Goal: Contribute content: Contribute content

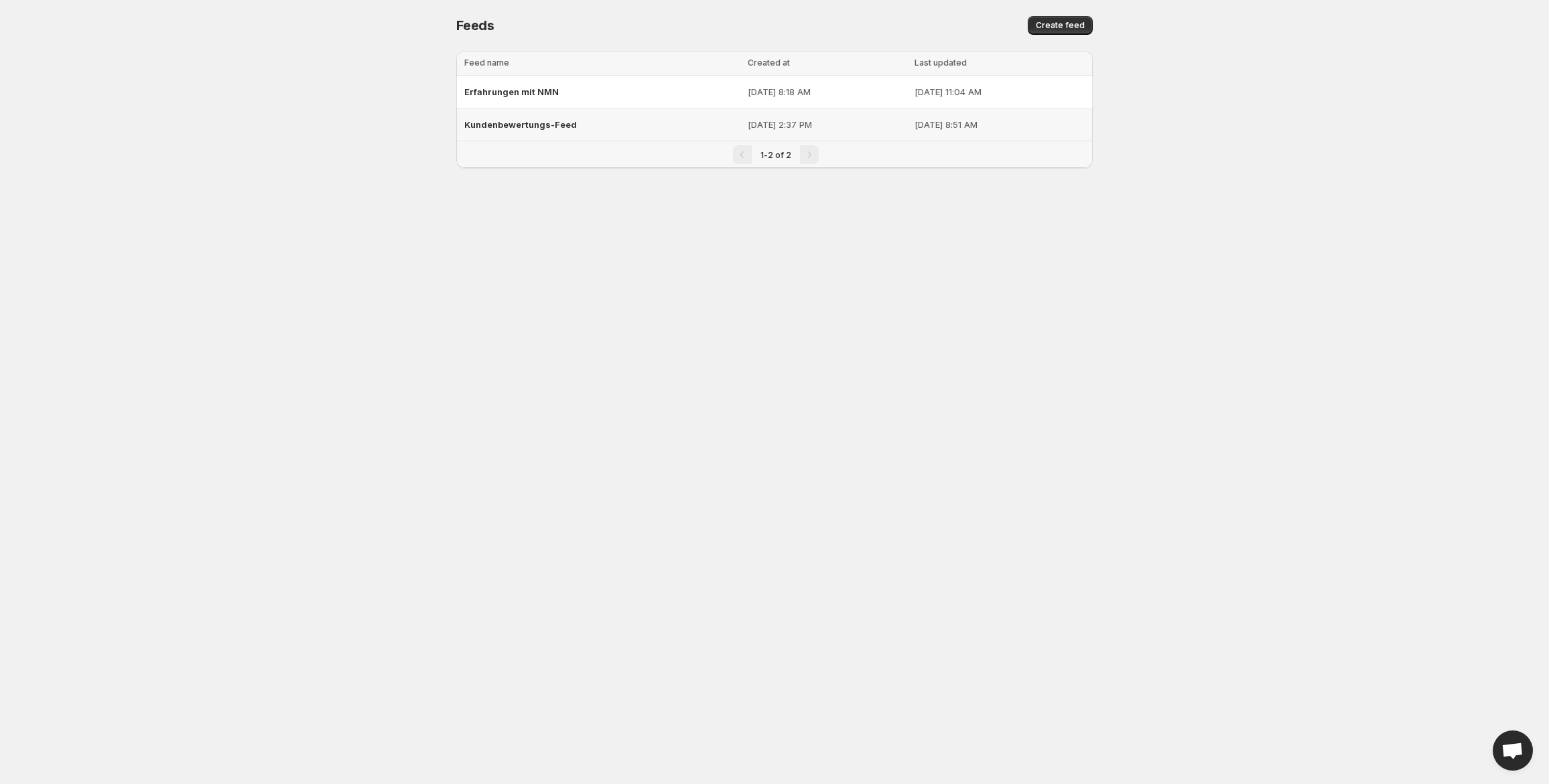
click at [521, 124] on span "Kundenbewertungs-Feed" at bounding box center [520, 124] width 112 height 10
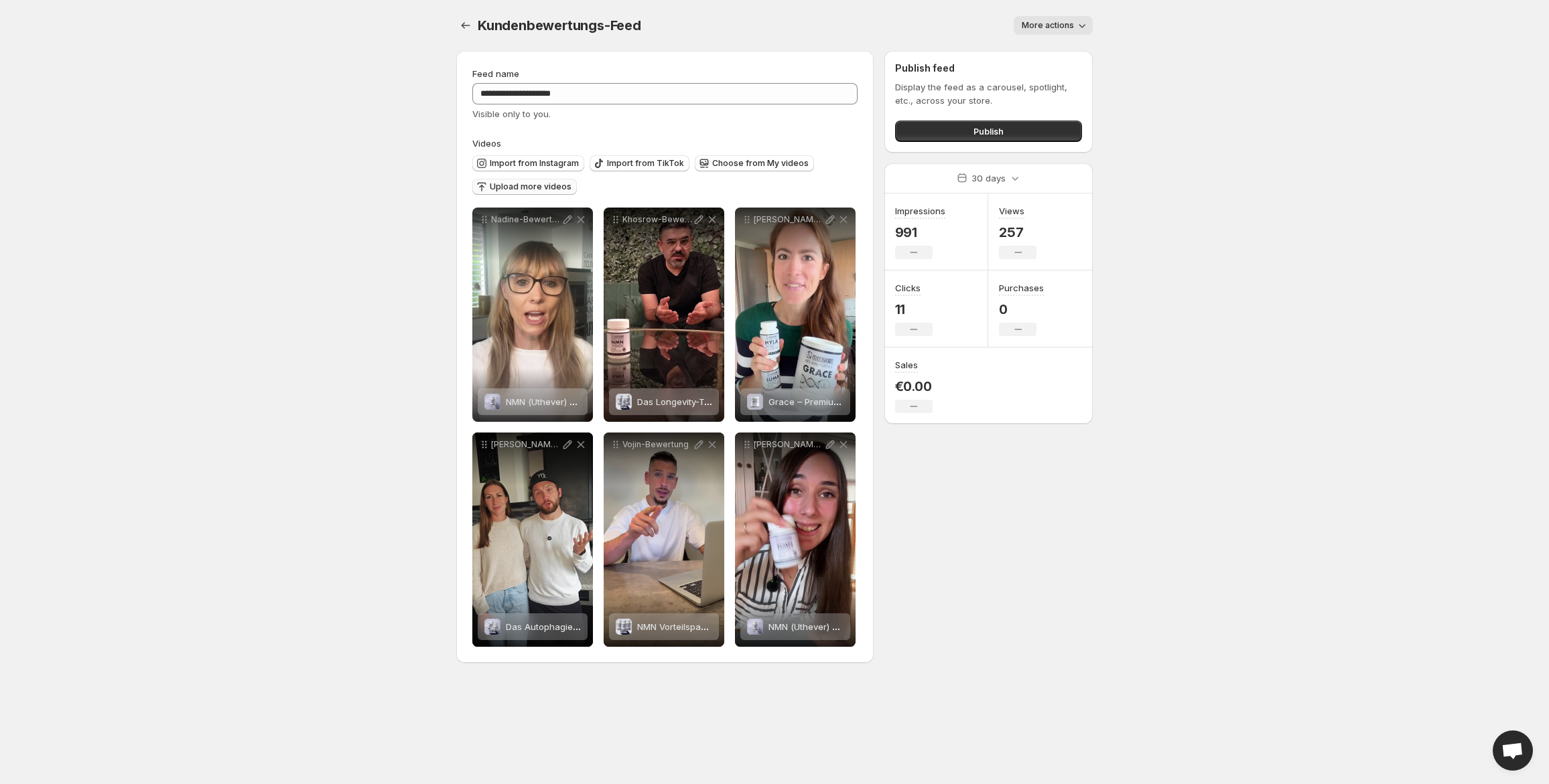
click at [511, 191] on span "Upload more videos" at bounding box center [530, 186] width 82 height 10
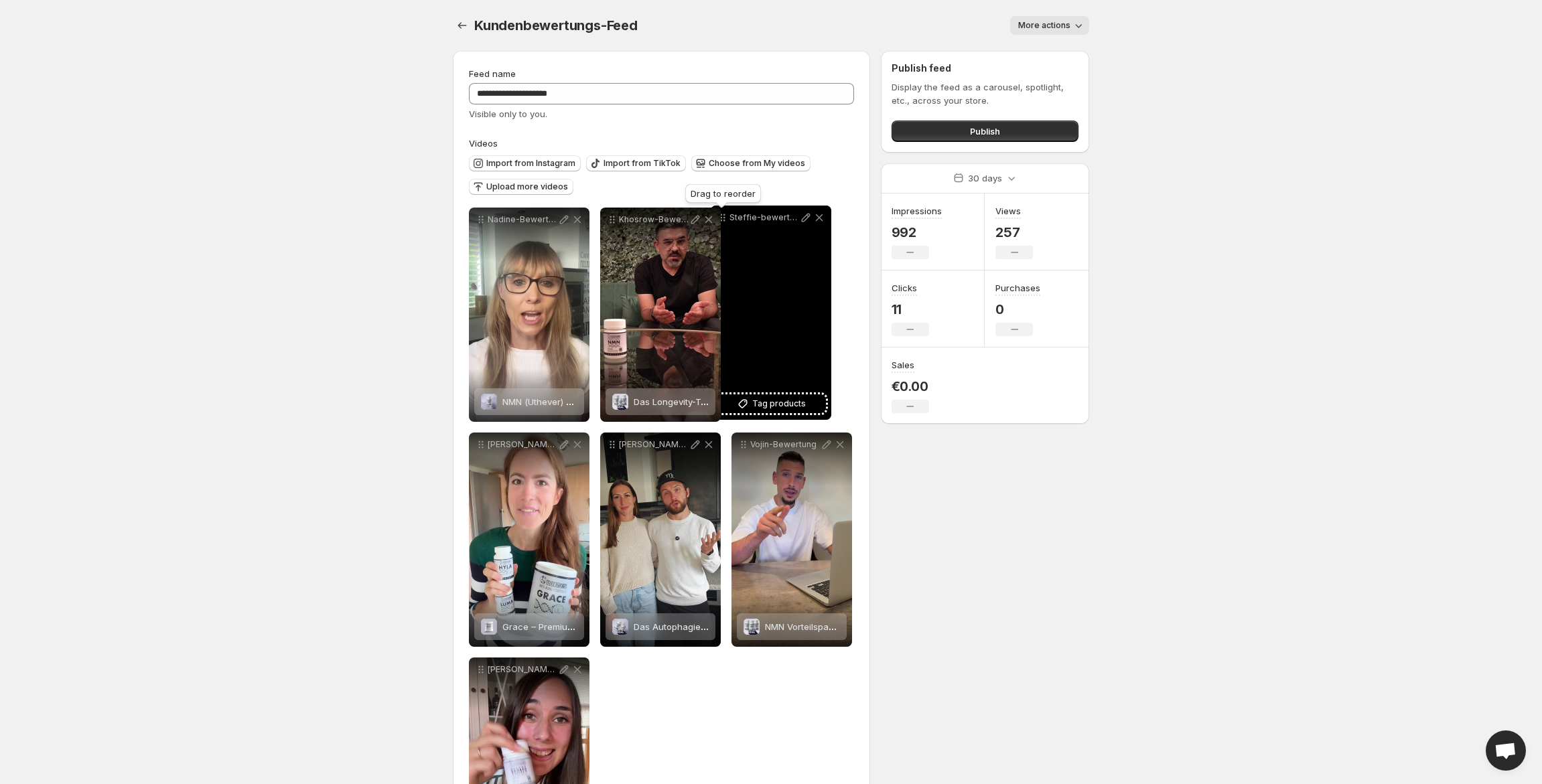
drag, startPoint x: 482, startPoint y: 223, endPoint x: 725, endPoint y: 220, distance: 243.0
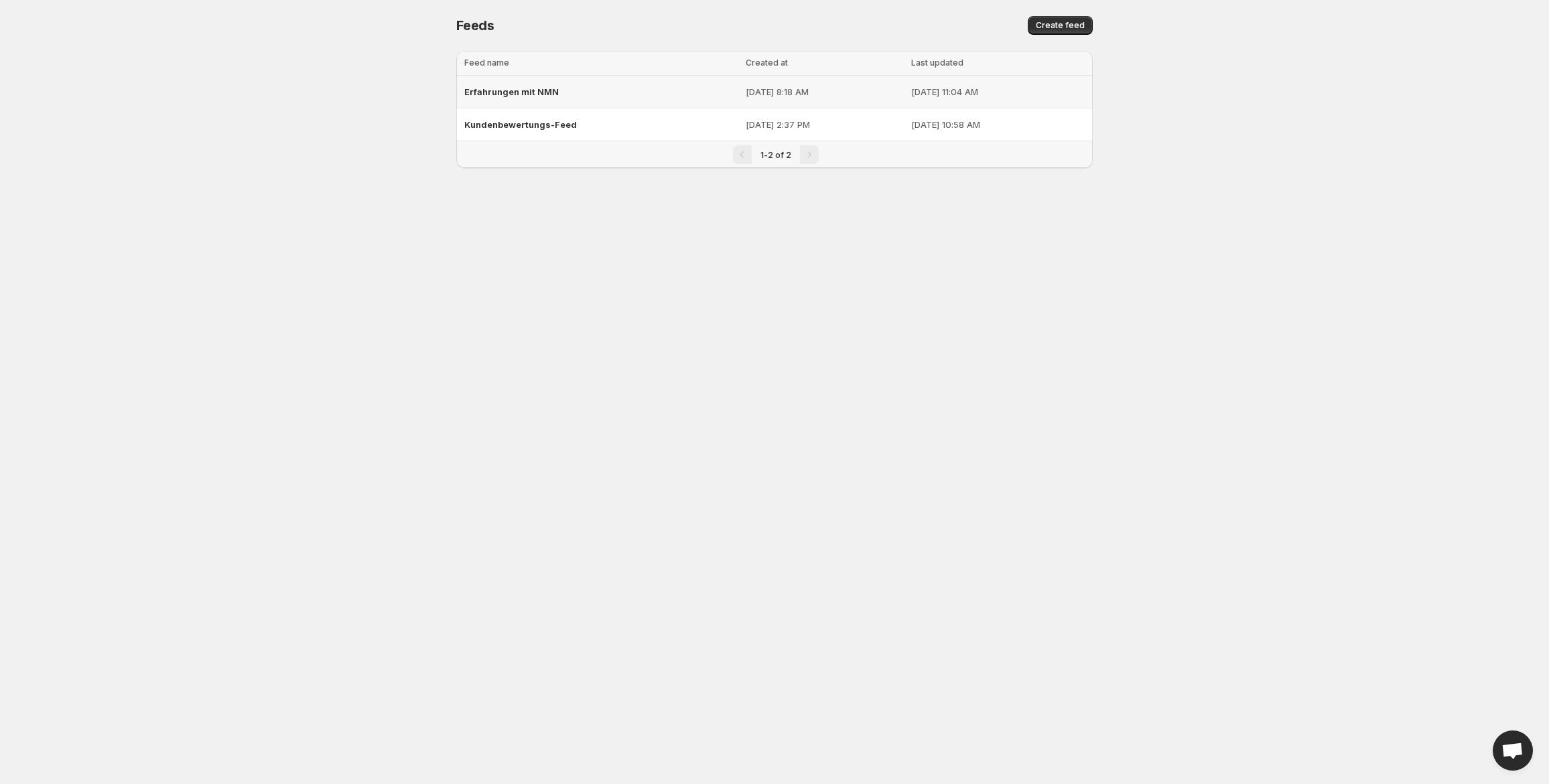
click at [502, 92] on span "Erfahrungen mit NMN" at bounding box center [512, 92] width 94 height 10
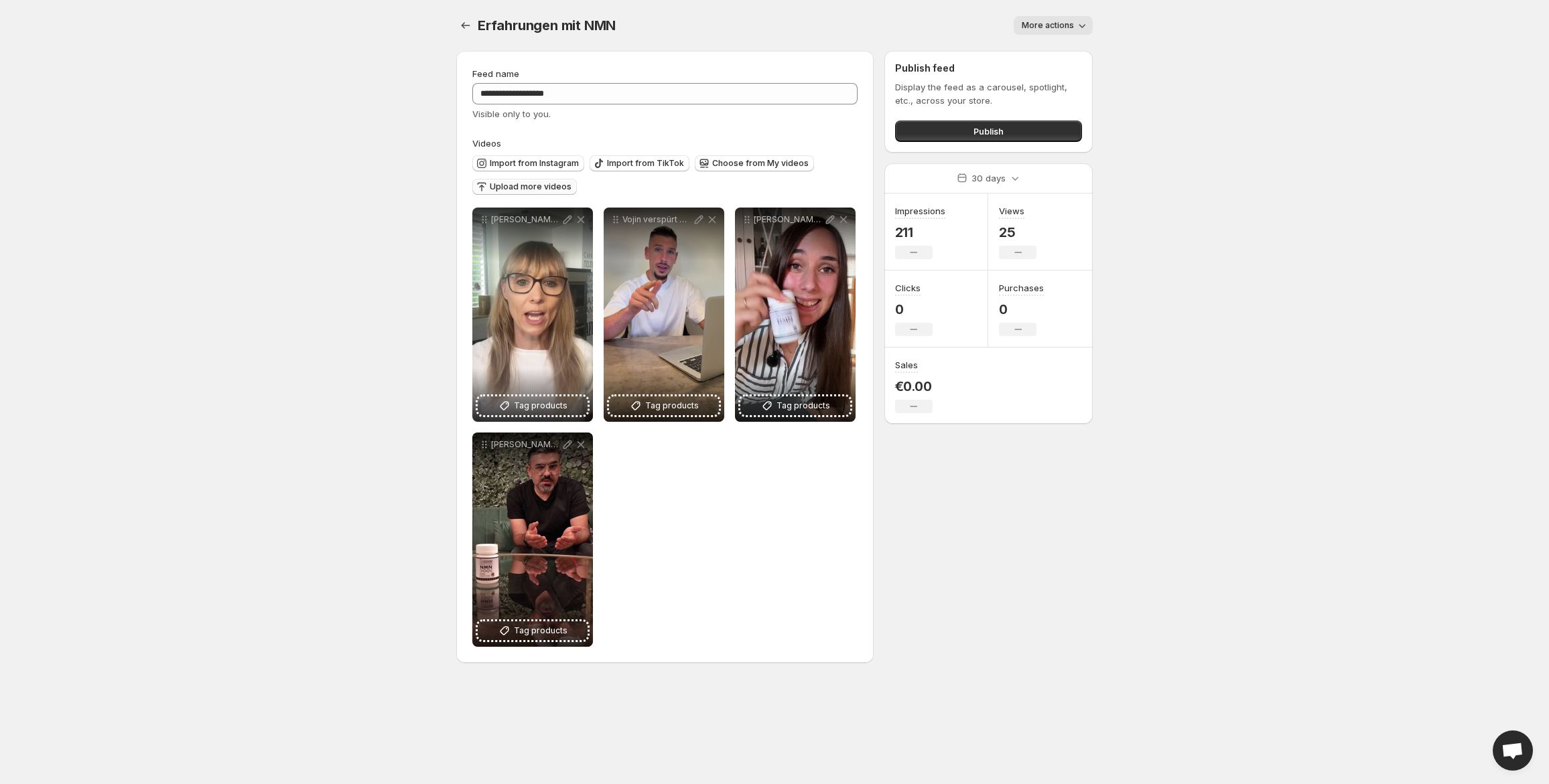
click at [536, 184] on span "Upload more videos" at bounding box center [530, 186] width 82 height 10
click at [753, 160] on span "Choose from My videos" at bounding box center [760, 162] width 96 height 10
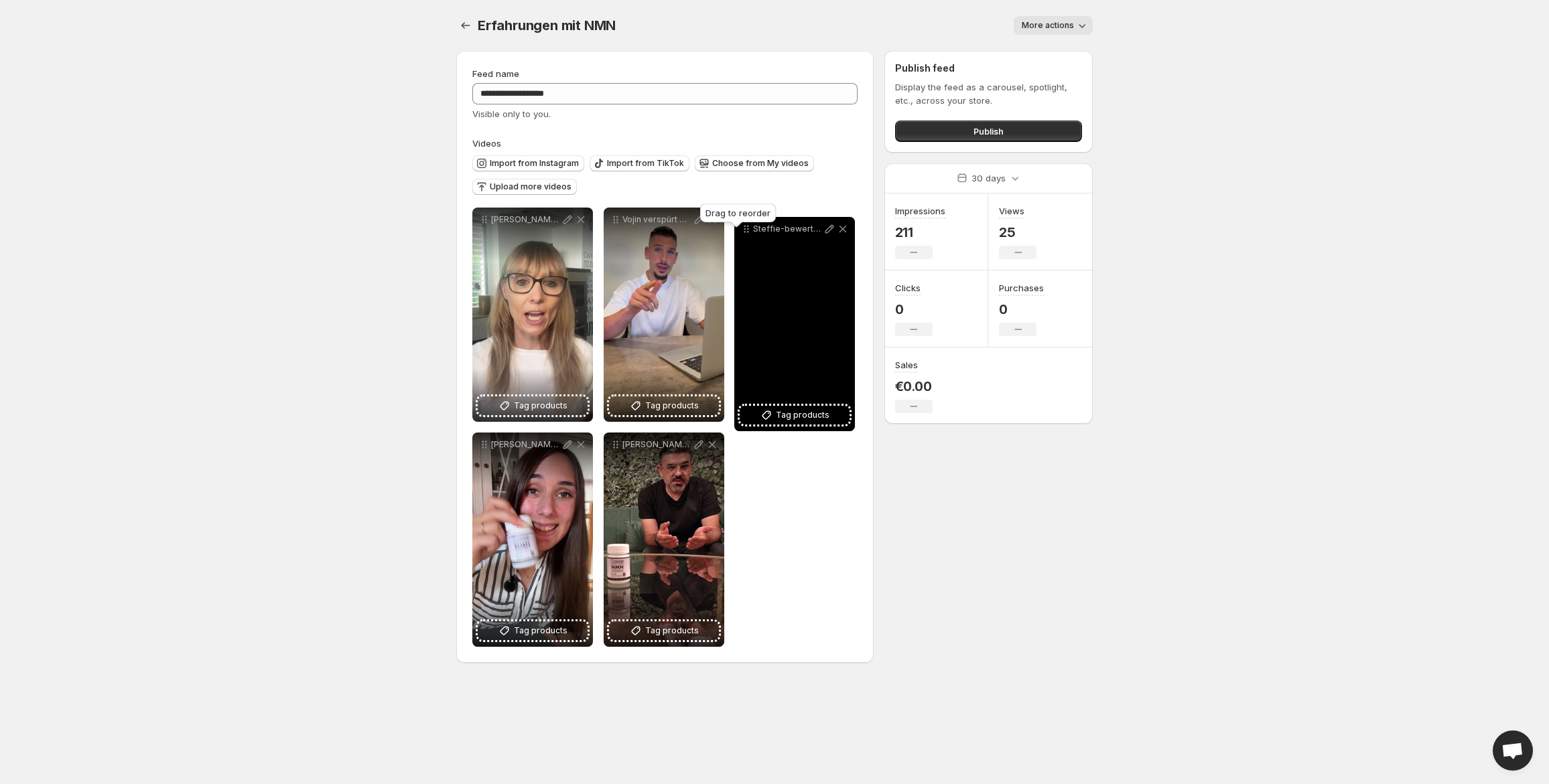
drag, startPoint x: 483, startPoint y: 224, endPoint x: 745, endPoint y: 233, distance: 262.2
click at [830, 220] on icon at bounding box center [830, 220] width 13 height 13
click at [828, 220] on icon at bounding box center [830, 219] width 8 height 8
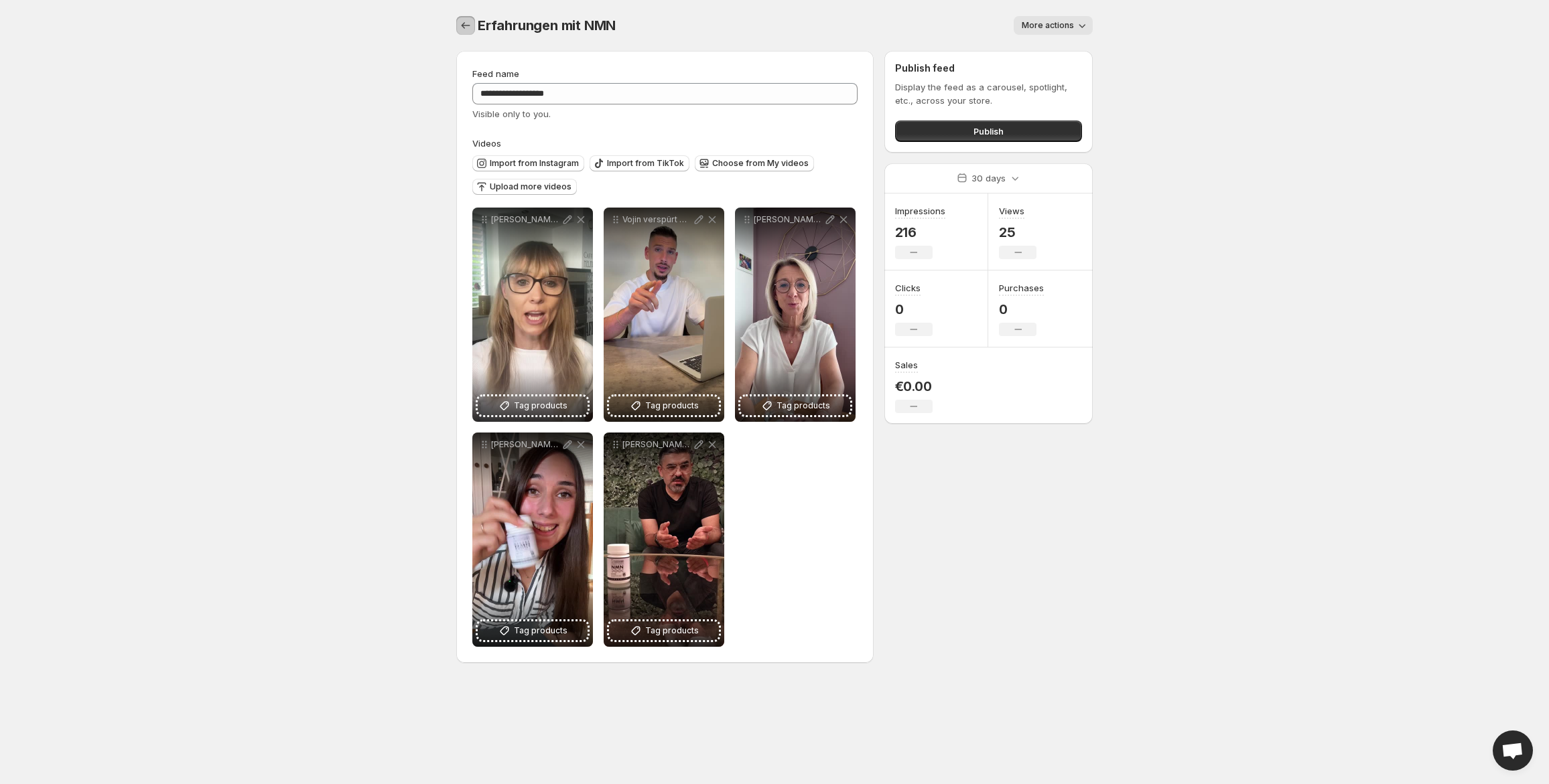
click at [466, 18] on button "Settings" at bounding box center [465, 25] width 19 height 19
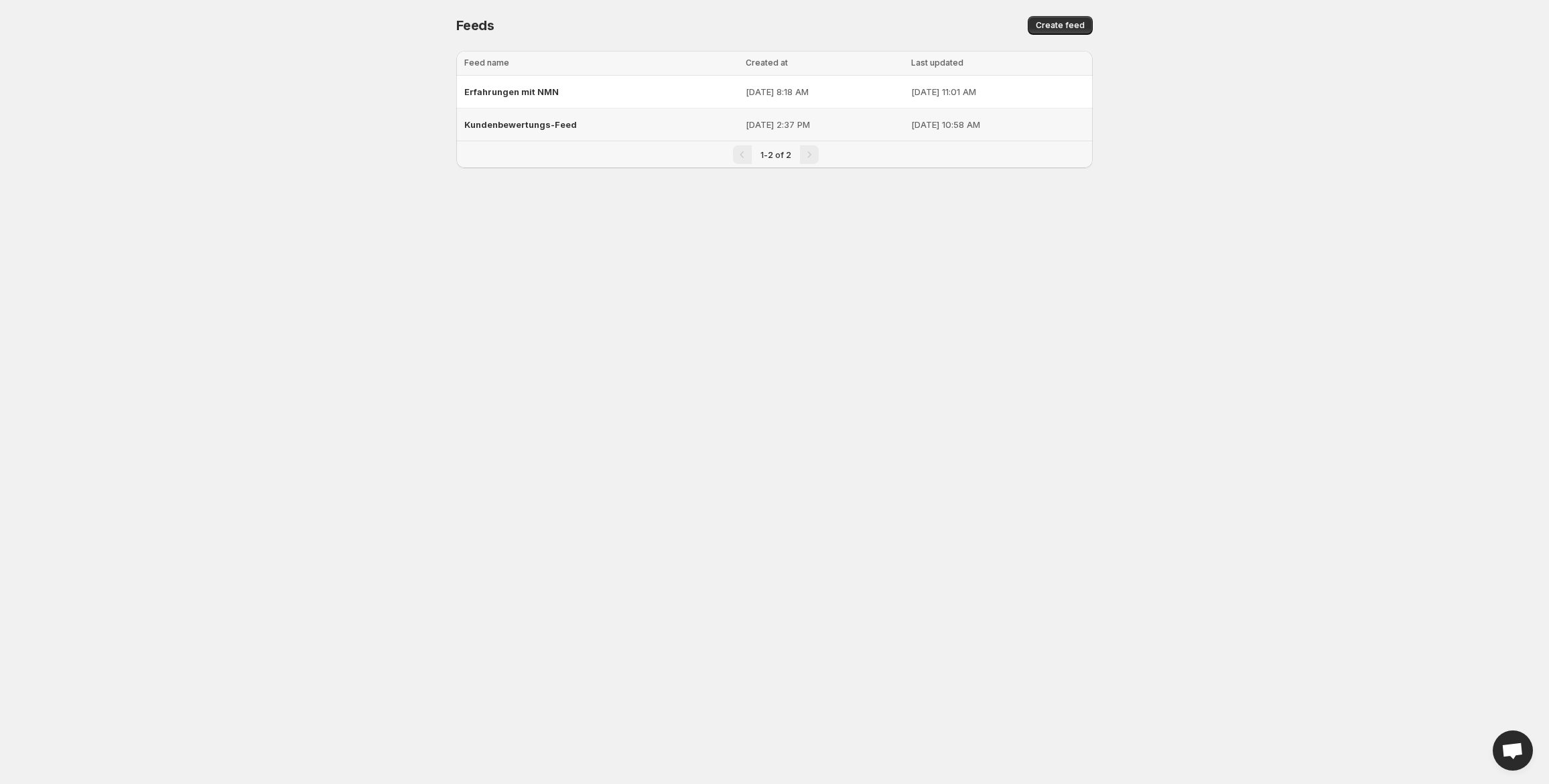
click at [515, 122] on span "Kundenbewertungs-Feed" at bounding box center [520, 124] width 112 height 10
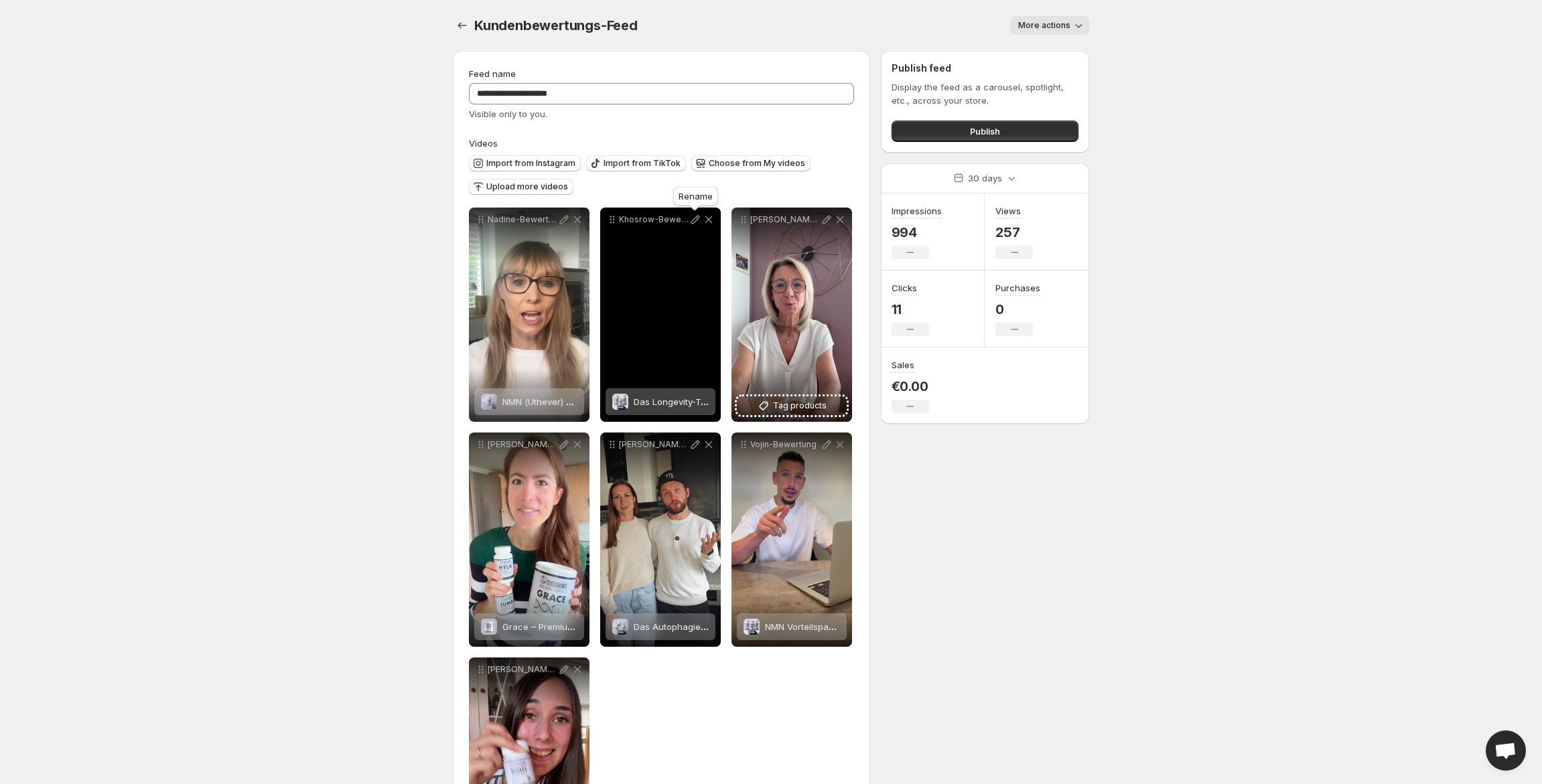
click at [699, 225] on icon at bounding box center [695, 220] width 13 height 13
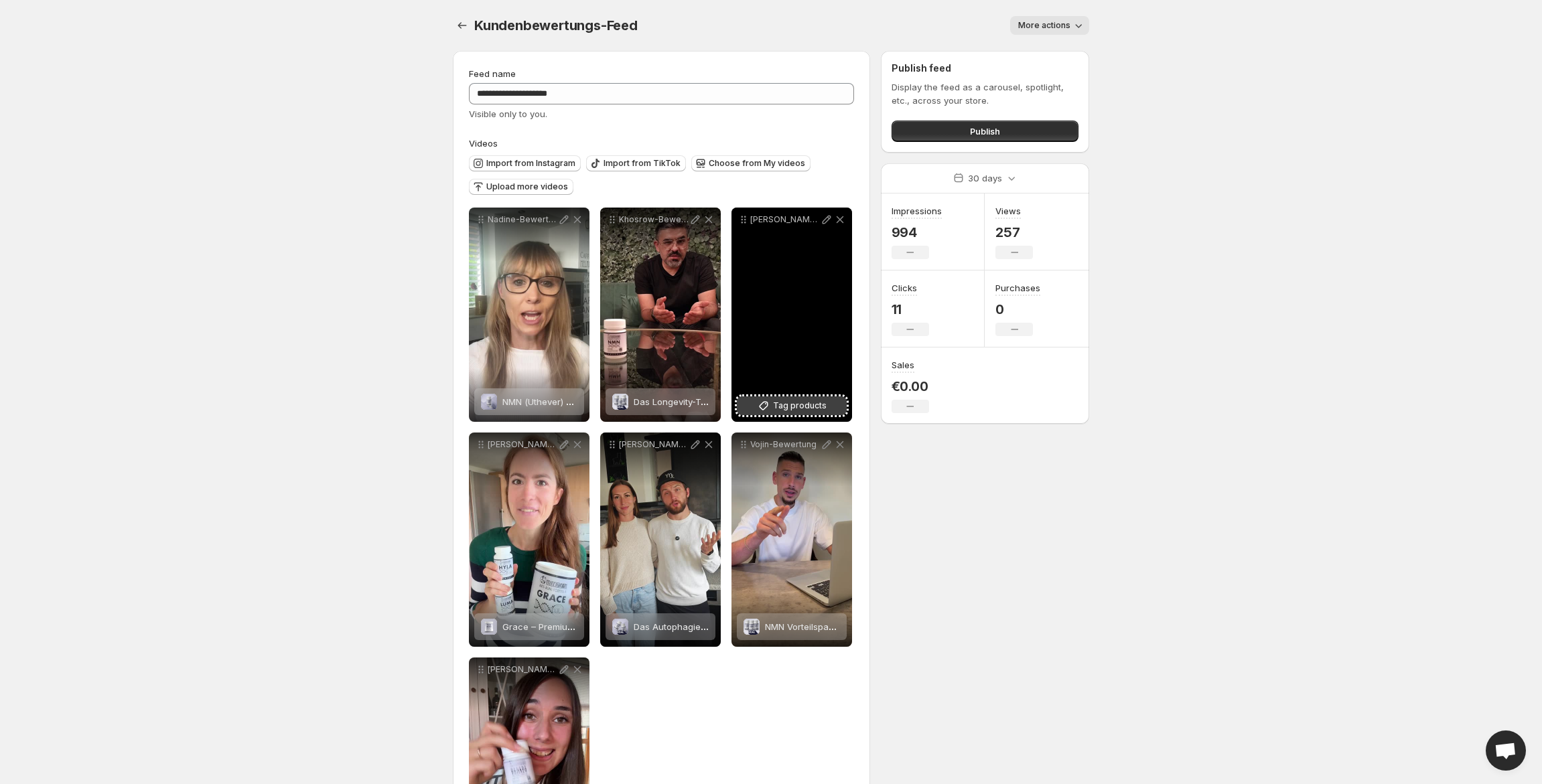
click at [818, 405] on span "Tag products" at bounding box center [799, 406] width 54 height 13
